Goal: Transaction & Acquisition: Book appointment/travel/reservation

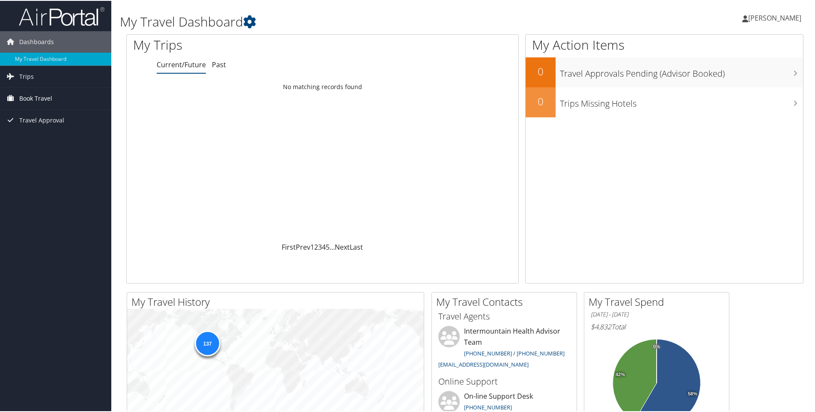
click at [44, 97] on span "Book Travel" at bounding box center [35, 97] width 33 height 21
click at [39, 140] on link "Book/Manage Online Trips" at bounding box center [55, 140] width 111 height 13
